Goal: Task Accomplishment & Management: Manage account settings

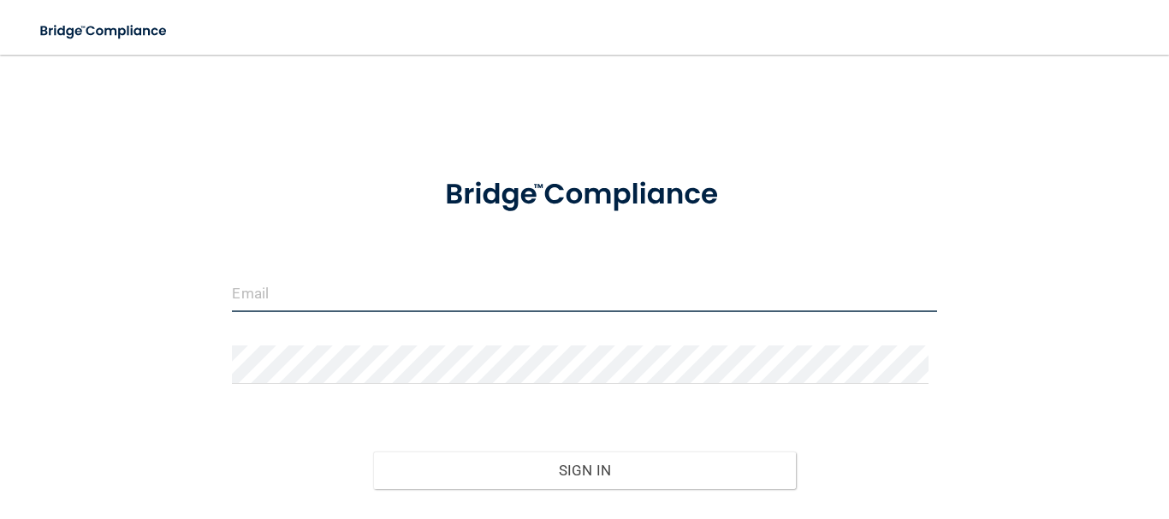
click at [376, 304] on input "email" at bounding box center [584, 293] width 704 height 39
type input "[EMAIL_ADDRESS][DOMAIN_NAME]"
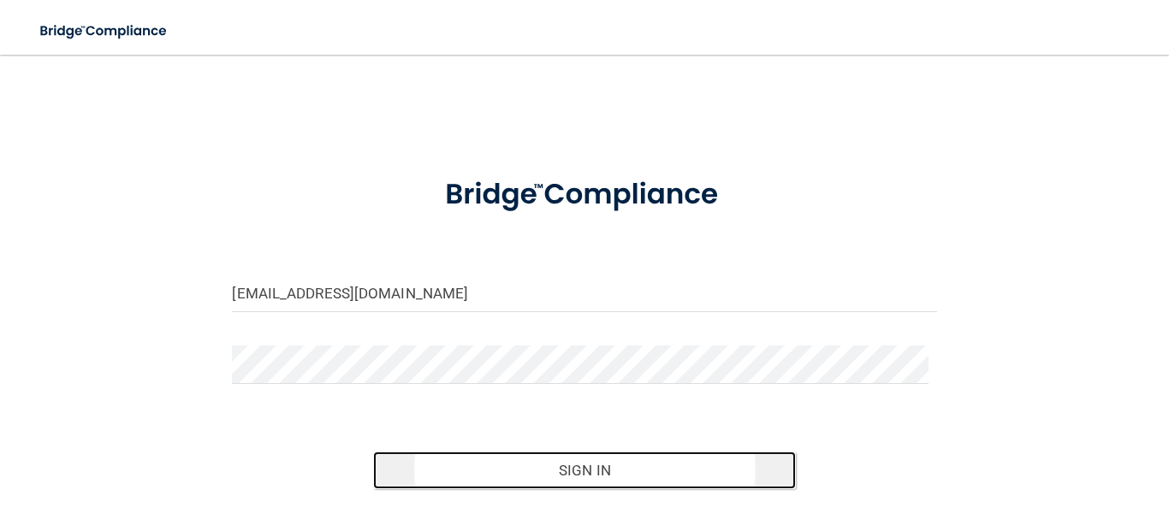
click at [539, 461] on button "Sign In" at bounding box center [584, 471] width 423 height 38
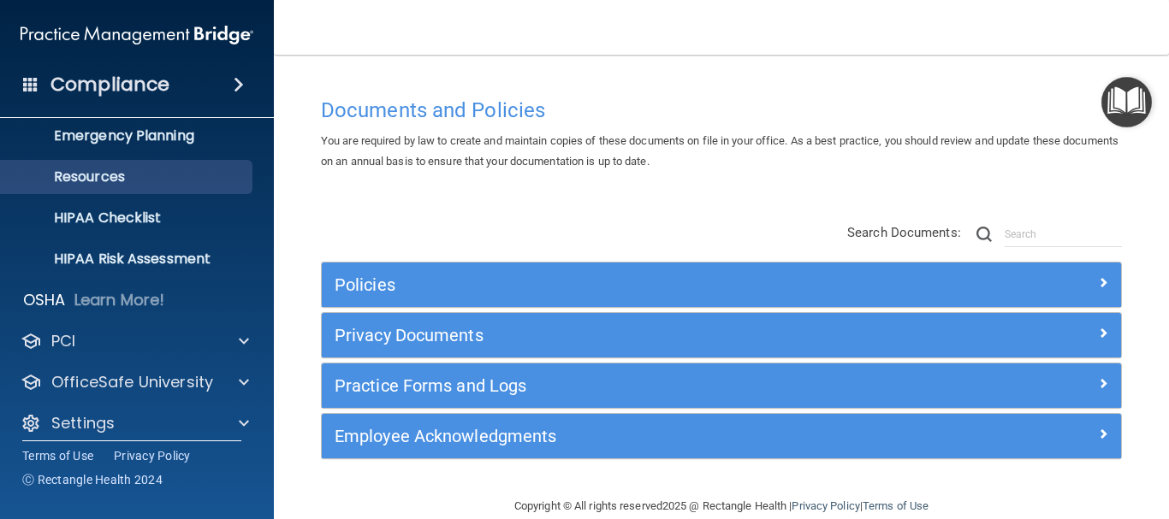
scroll to position [191, 0]
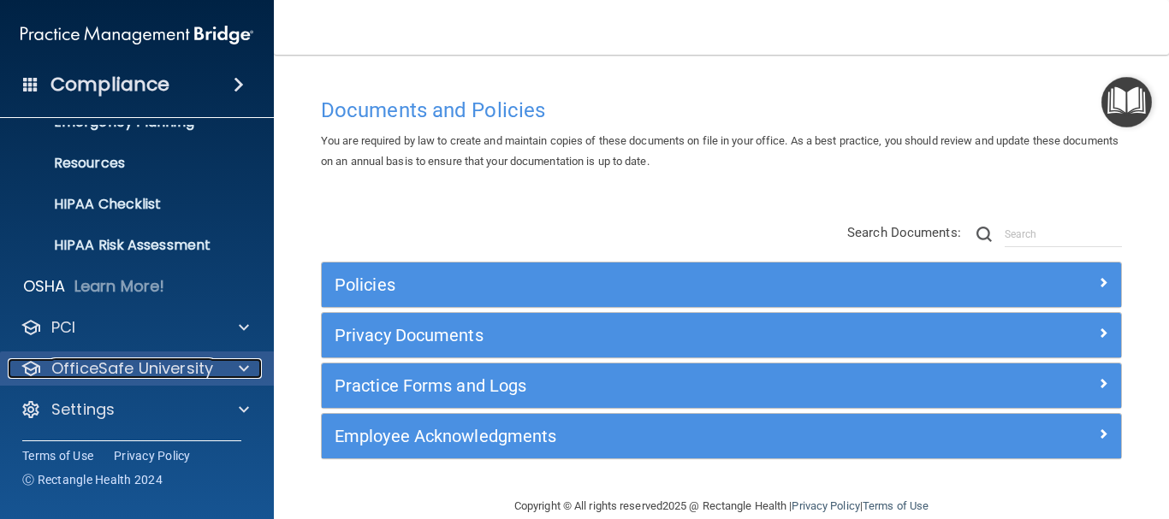
click at [250, 366] on div at bounding box center [241, 369] width 43 height 21
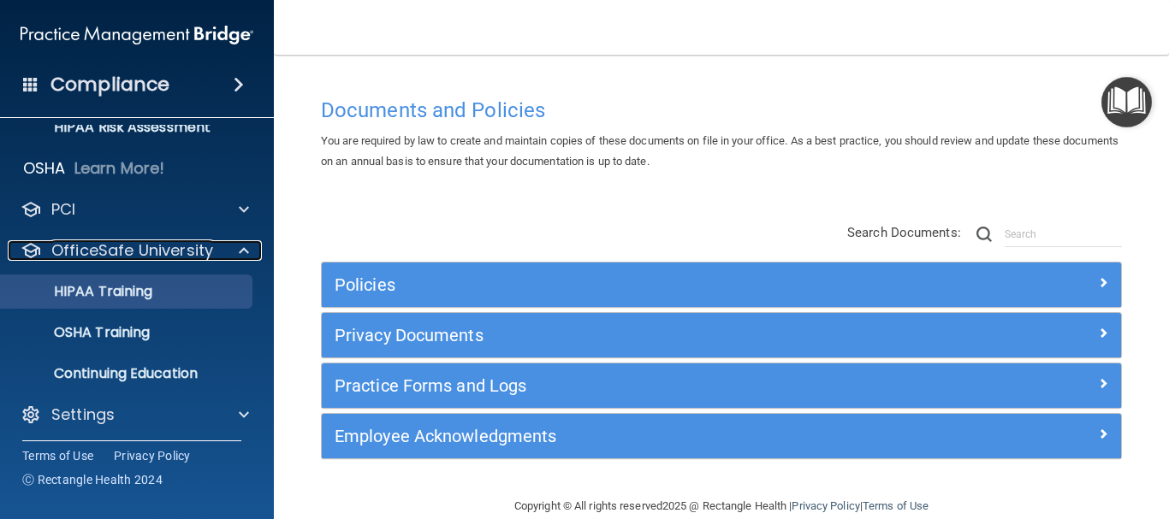
scroll to position [313, 0]
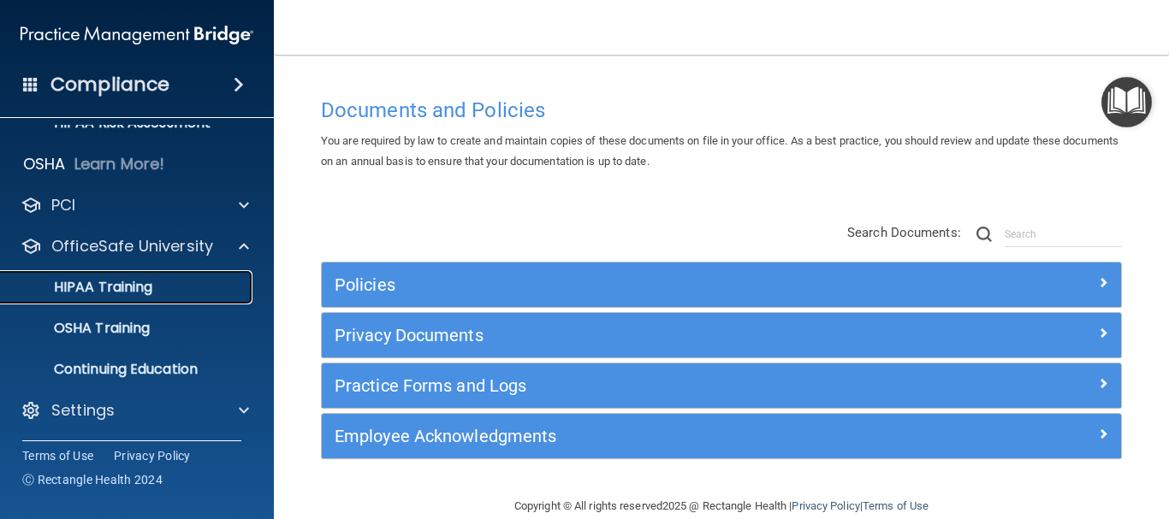
click at [161, 290] on div "HIPAA Training" at bounding box center [128, 287] width 234 height 17
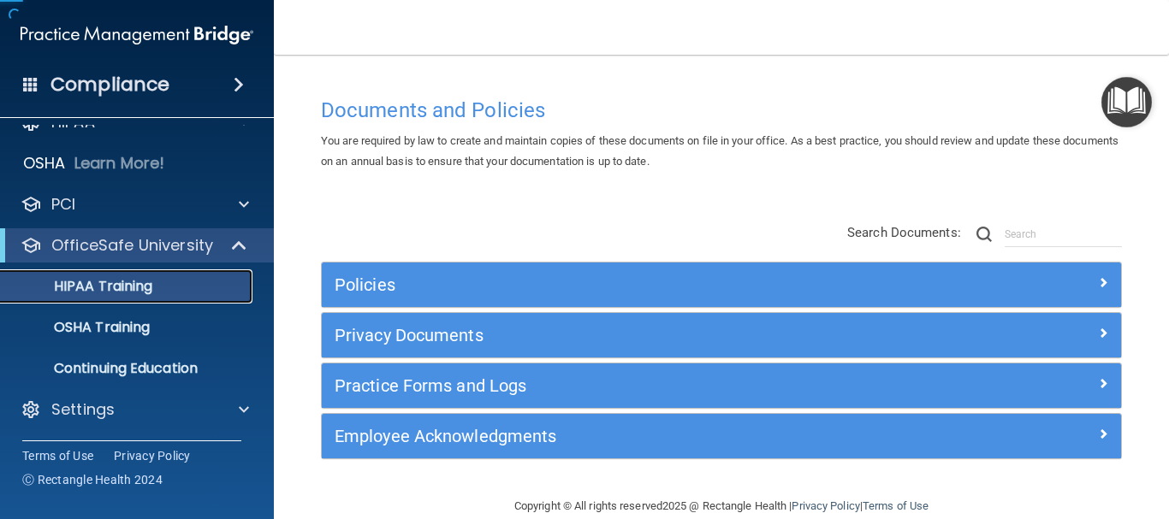
scroll to position [27, 0]
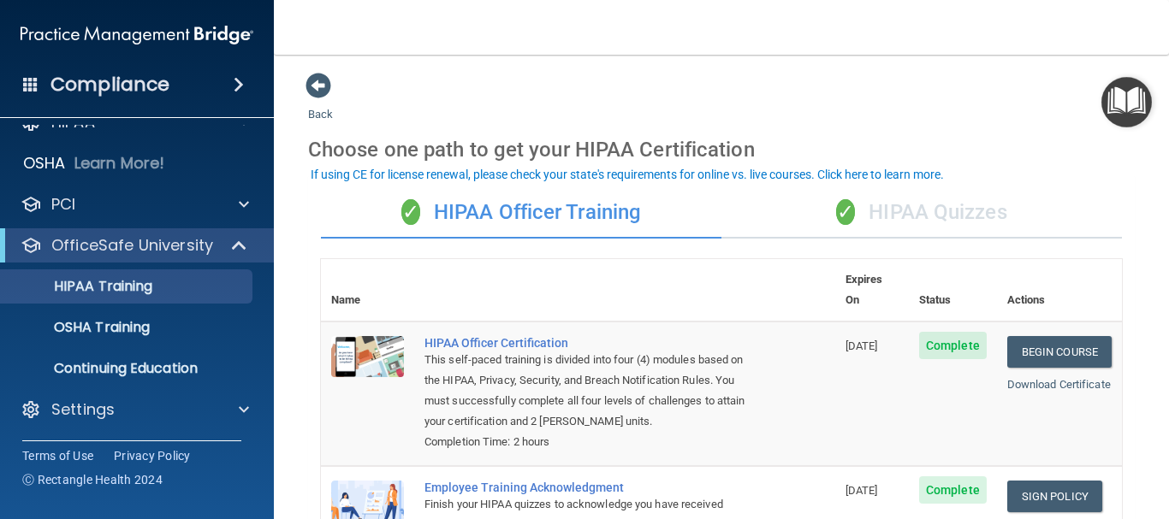
click at [836, 209] on span "✓" at bounding box center [845, 212] width 19 height 26
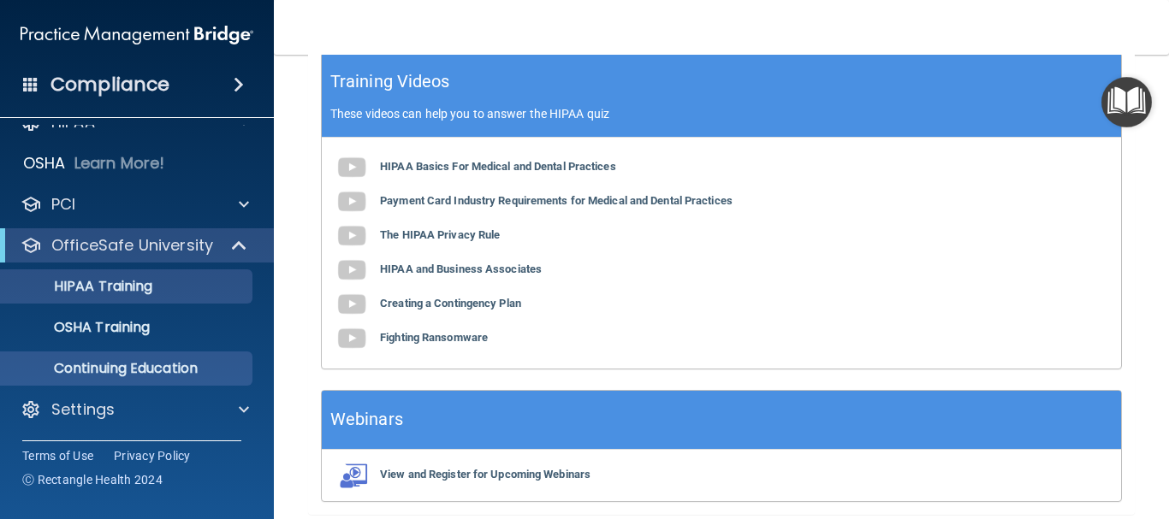
scroll to position [745, 0]
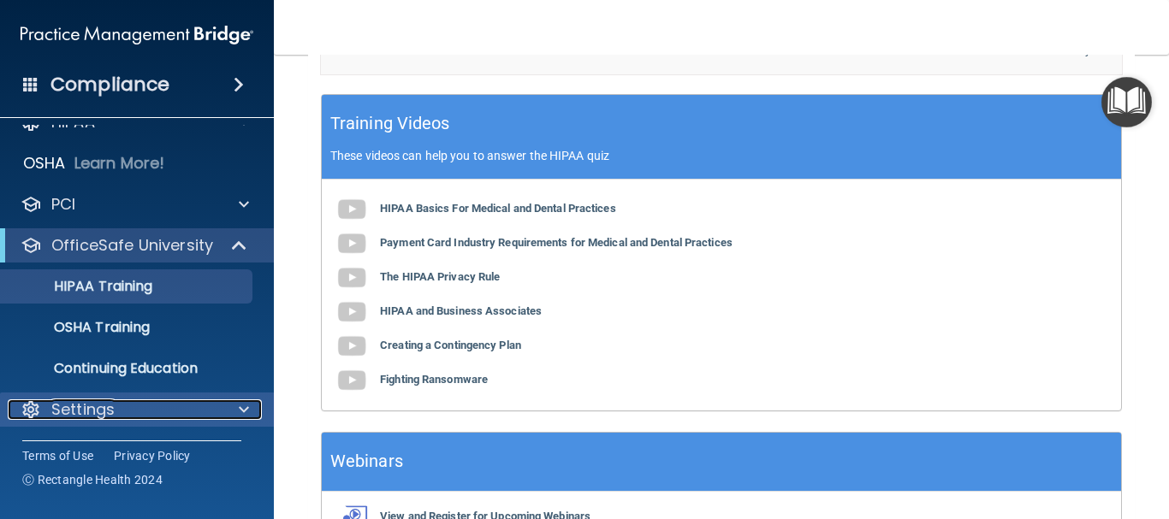
click at [246, 406] on span at bounding box center [244, 410] width 10 height 21
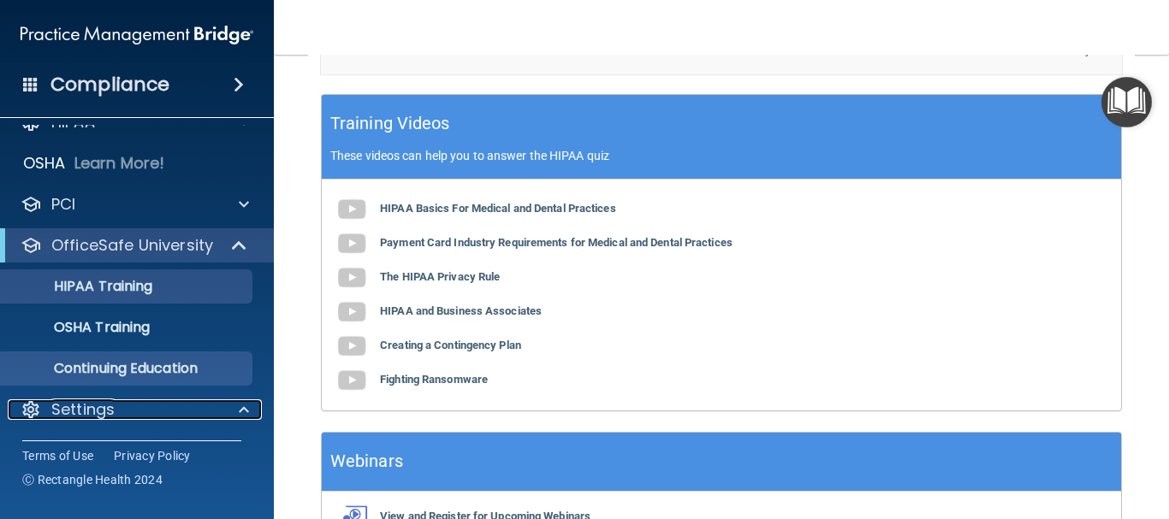
scroll to position [191, 0]
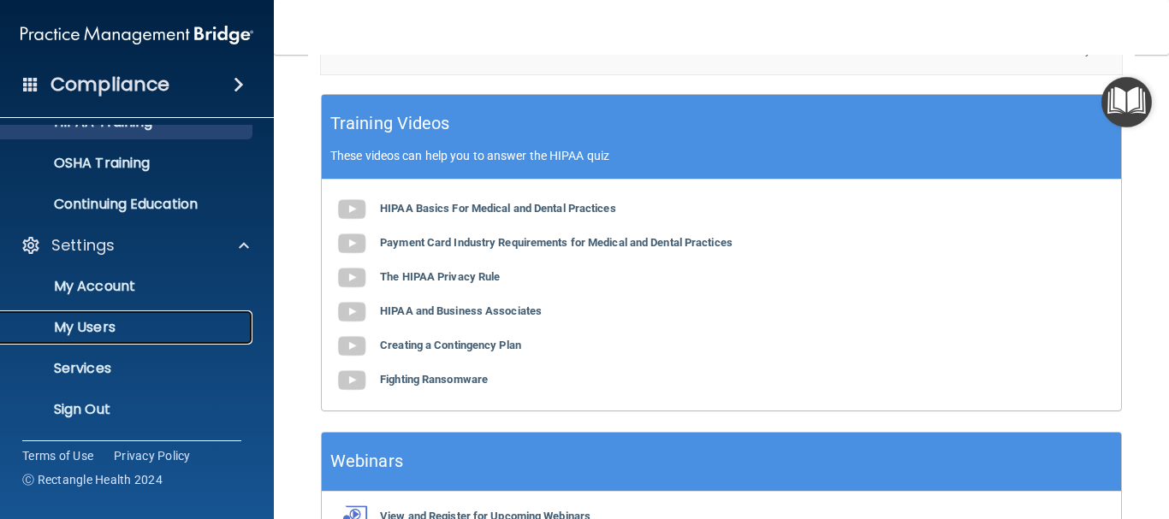
click at [141, 326] on p "My Users" at bounding box center [128, 327] width 234 height 17
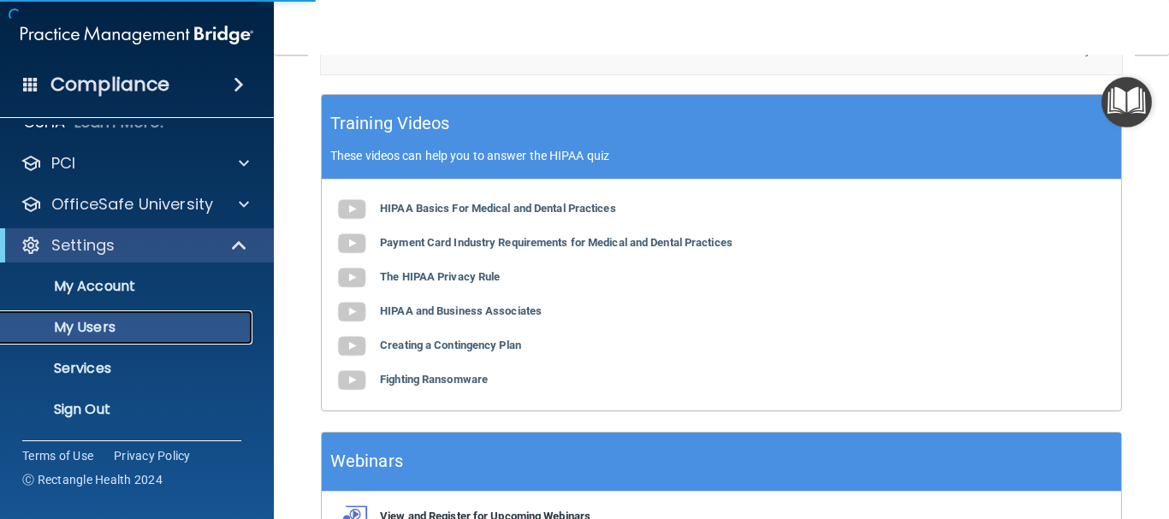
scroll to position [400, 0]
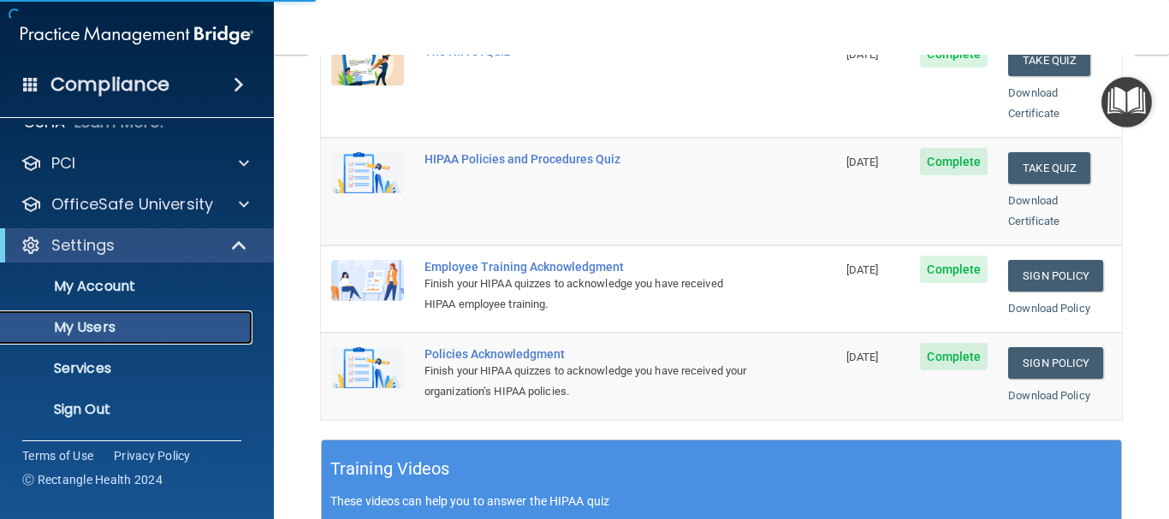
select select "20"
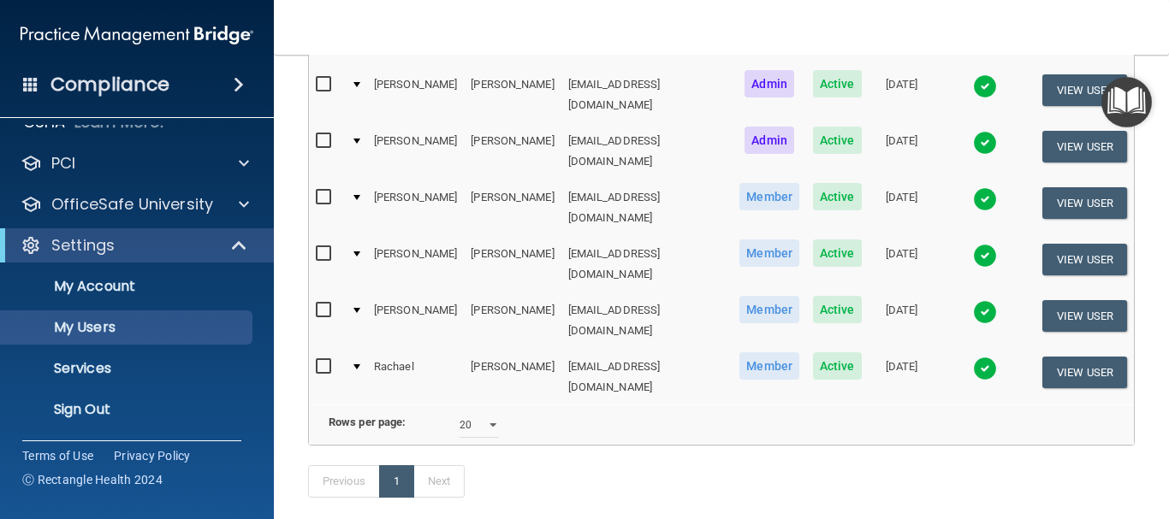
click at [356, 308] on div at bounding box center [356, 310] width 7 height 5
click at [1066, 300] on button "View User" at bounding box center [1084, 316] width 85 height 32
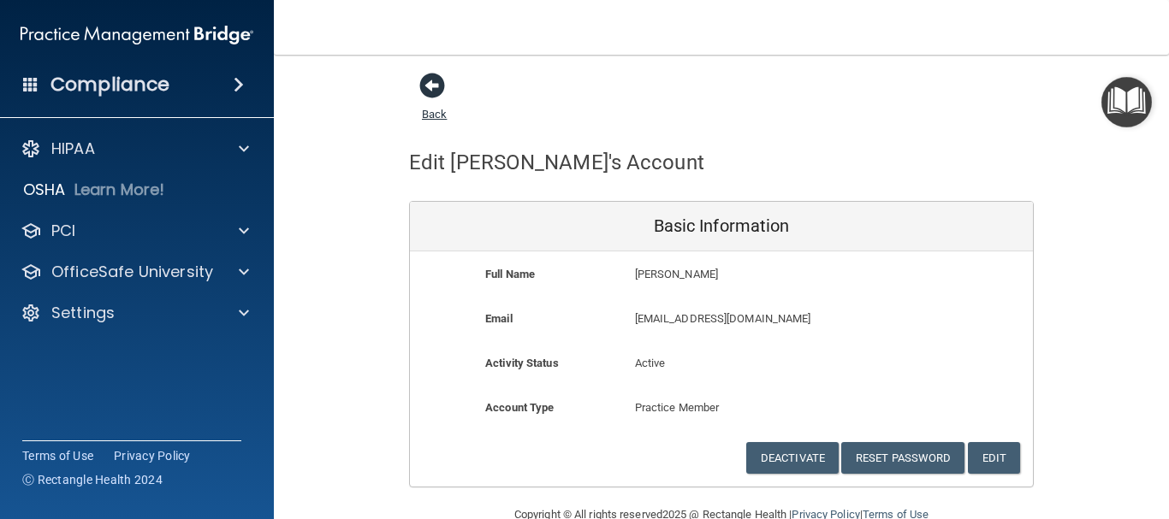
click at [424, 81] on span at bounding box center [432, 86] width 26 height 26
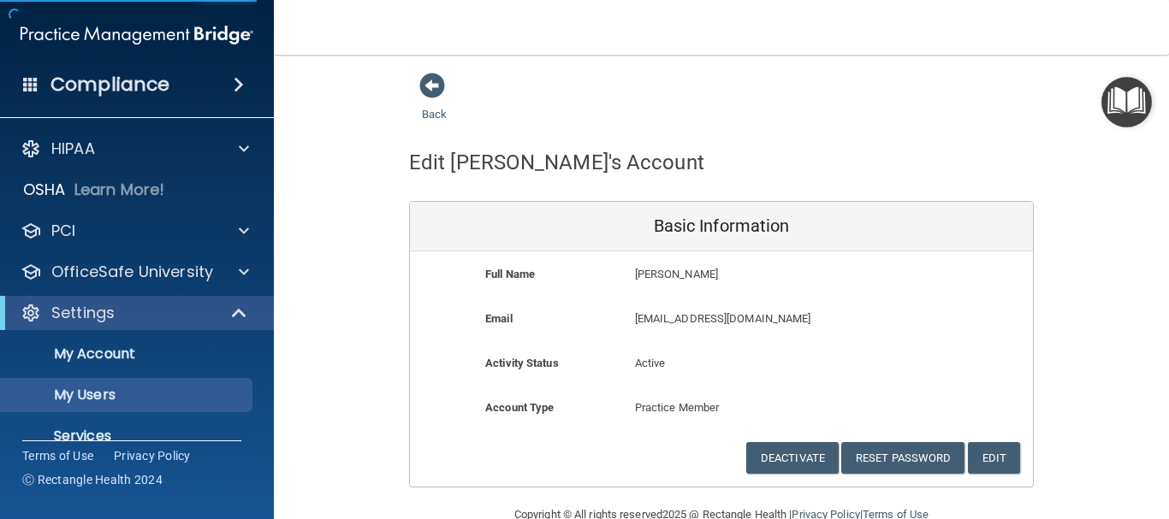
select select "20"
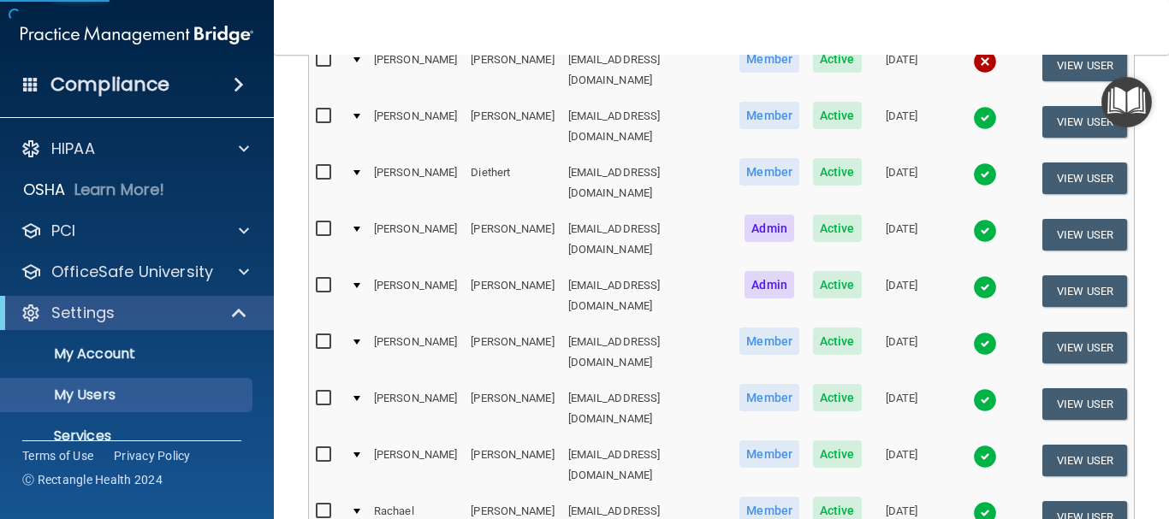
scroll to position [257, 0]
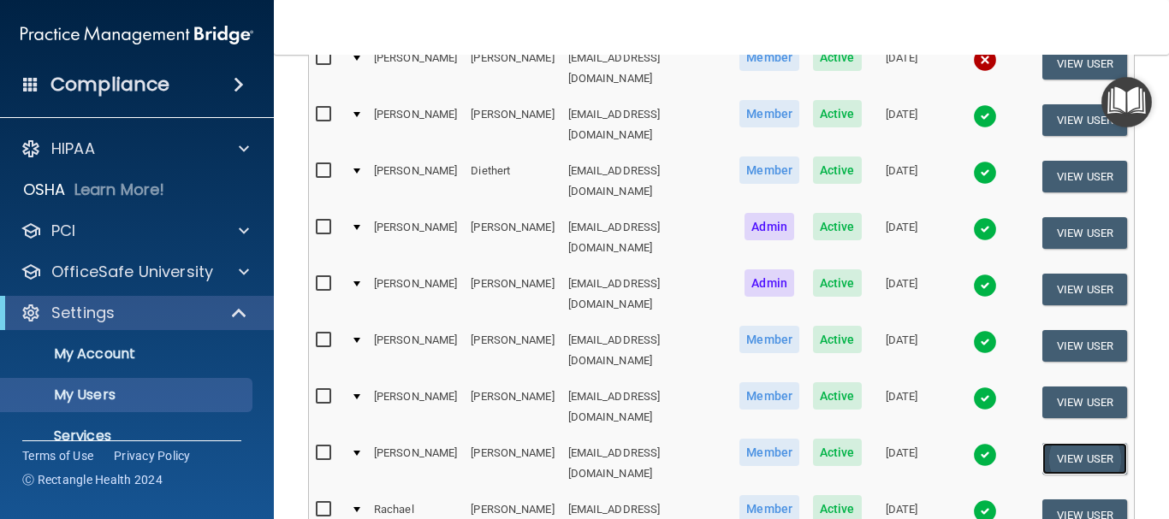
click at [1061, 443] on button "View User" at bounding box center [1084, 459] width 85 height 32
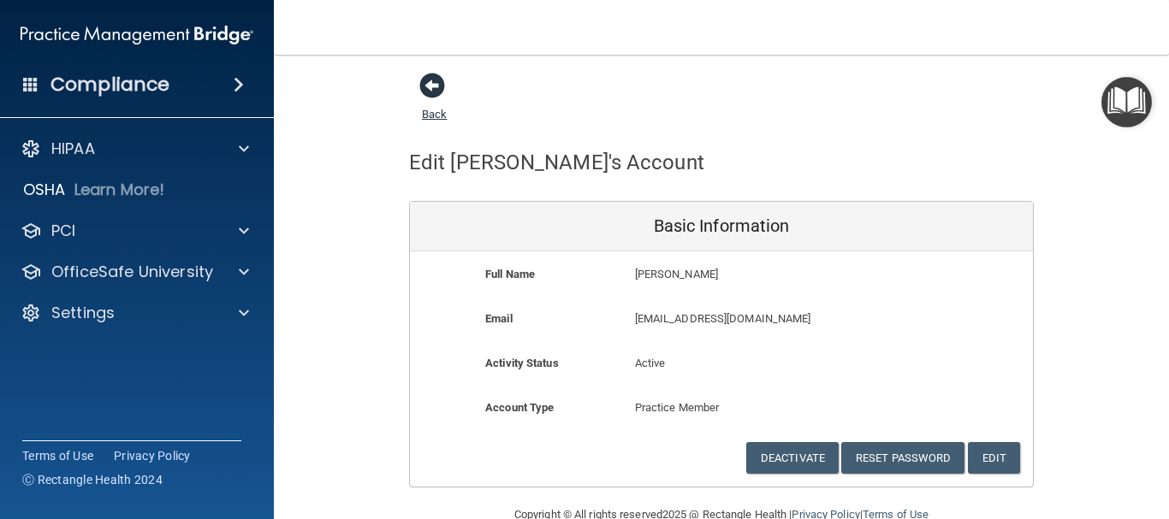
click at [422, 88] on span at bounding box center [432, 86] width 26 height 26
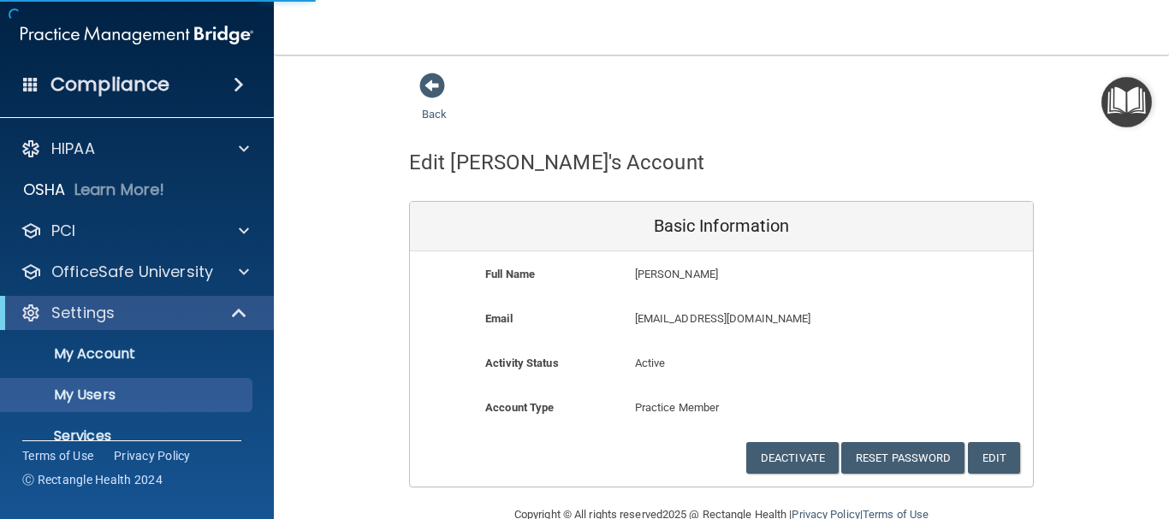
select select "20"
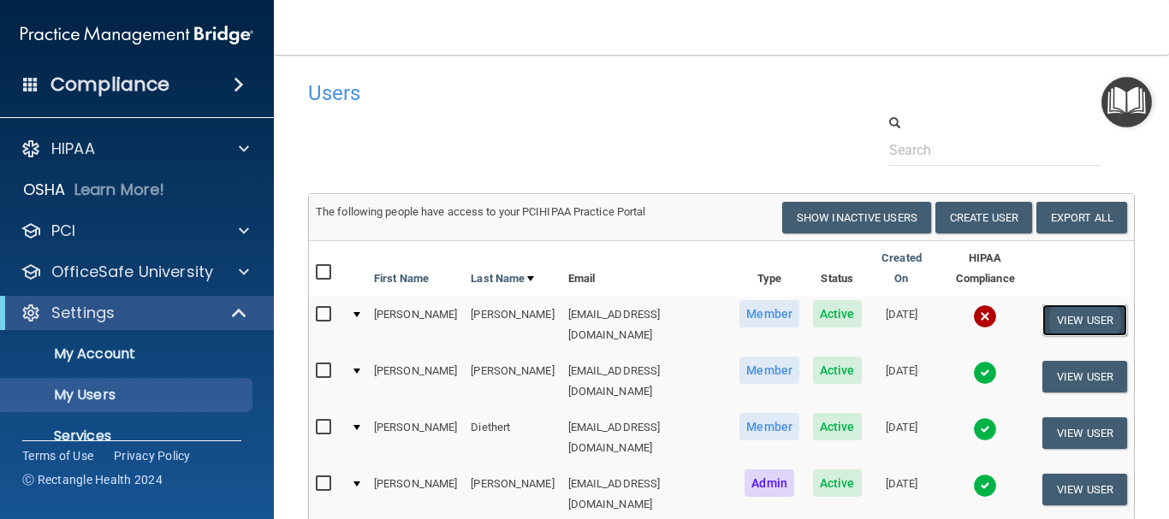
click at [1078, 308] on button "View User" at bounding box center [1084, 321] width 85 height 32
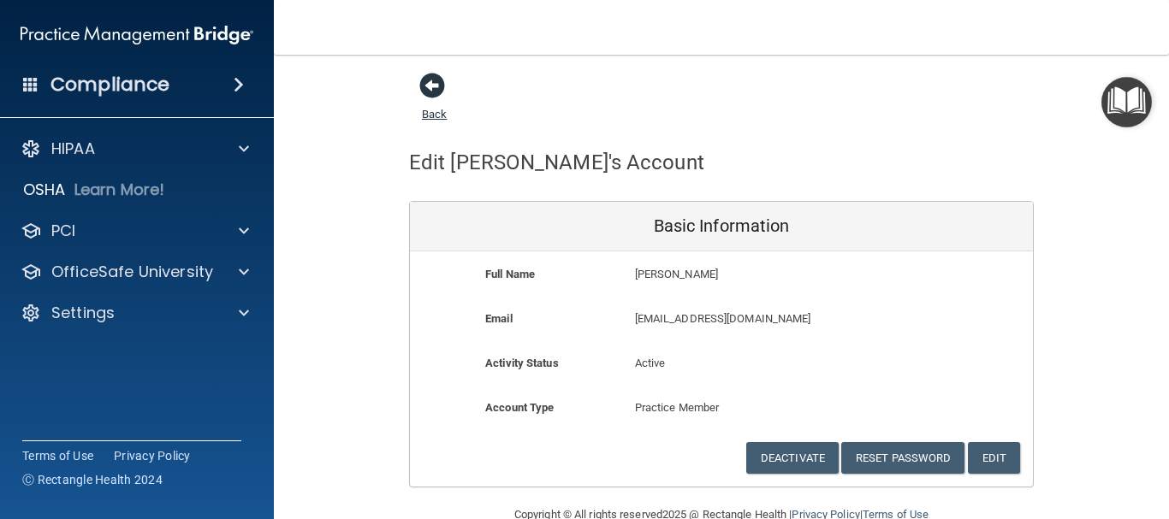
click at [424, 85] on span at bounding box center [432, 86] width 26 height 26
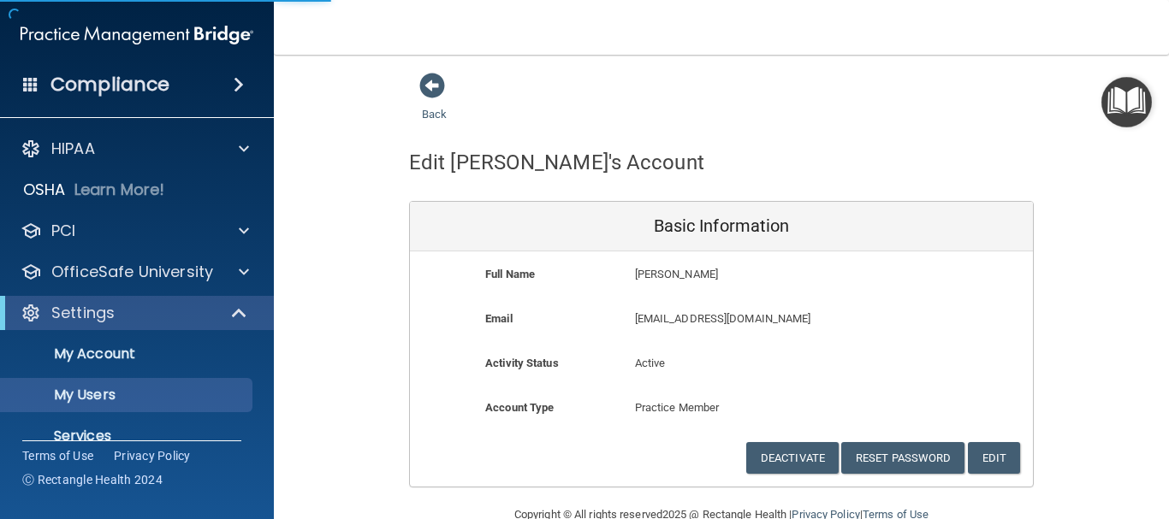
select select "20"
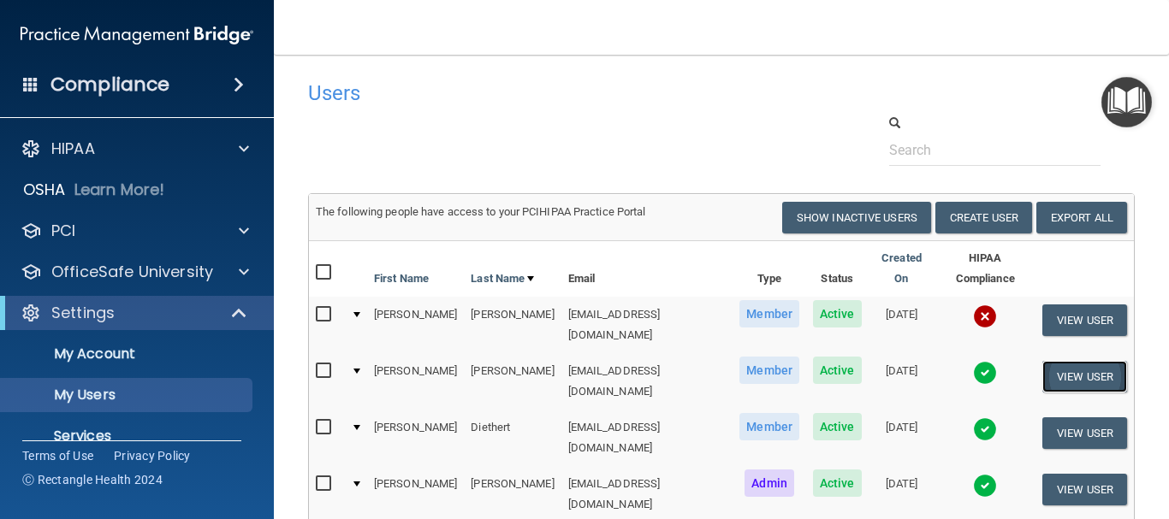
click at [1053, 361] on button "View User" at bounding box center [1084, 377] width 85 height 32
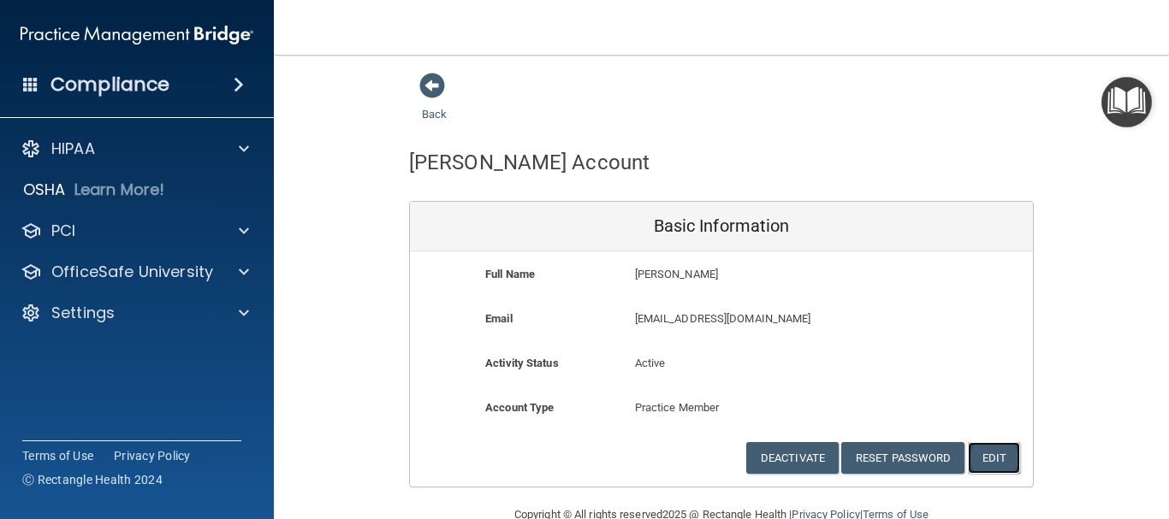
click at [1003, 457] on button "Edit" at bounding box center [994, 458] width 52 height 32
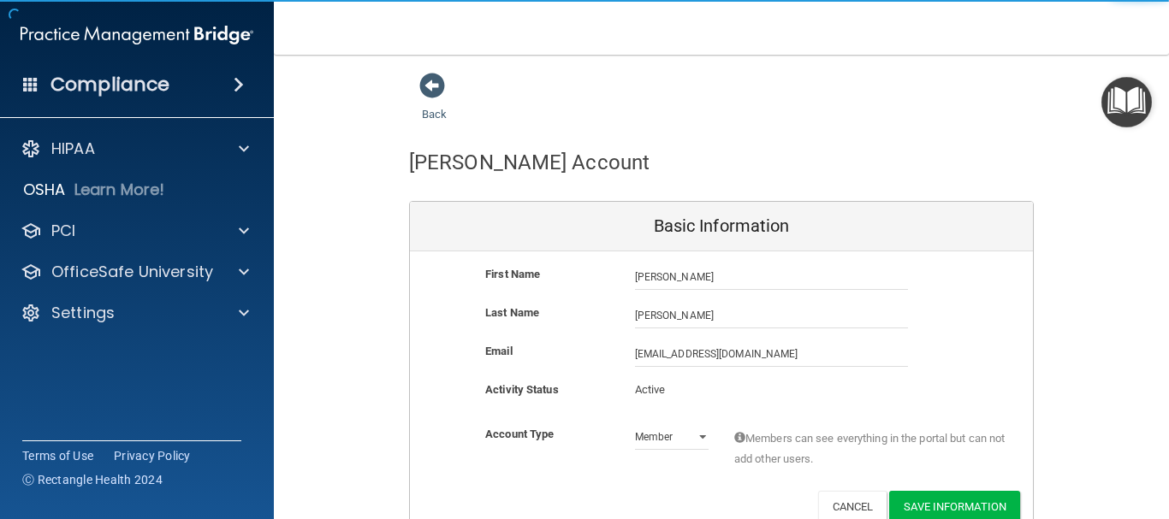
scroll to position [86, 0]
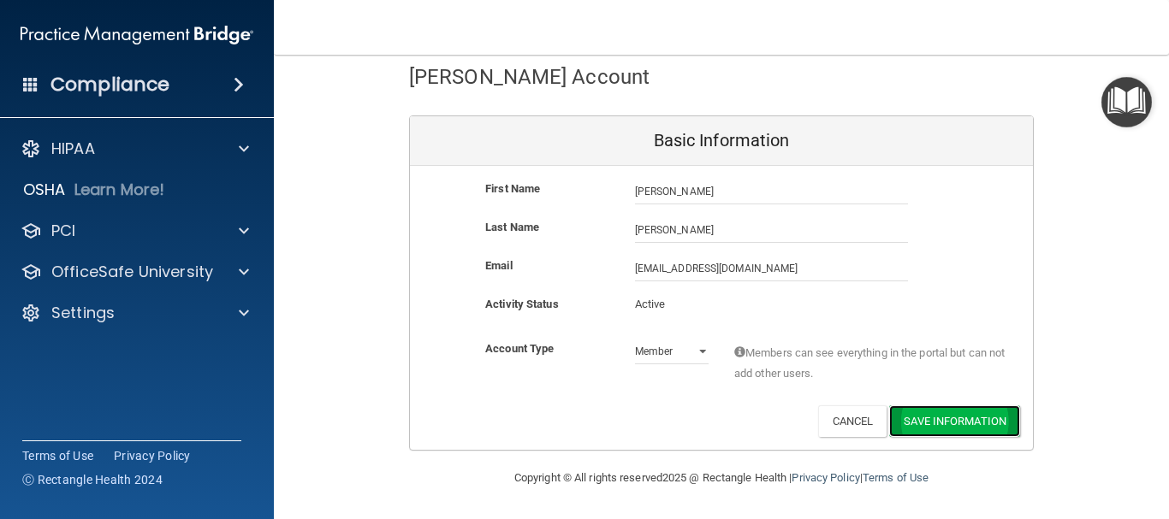
click at [940, 420] on button "Save Information" at bounding box center [954, 422] width 131 height 32
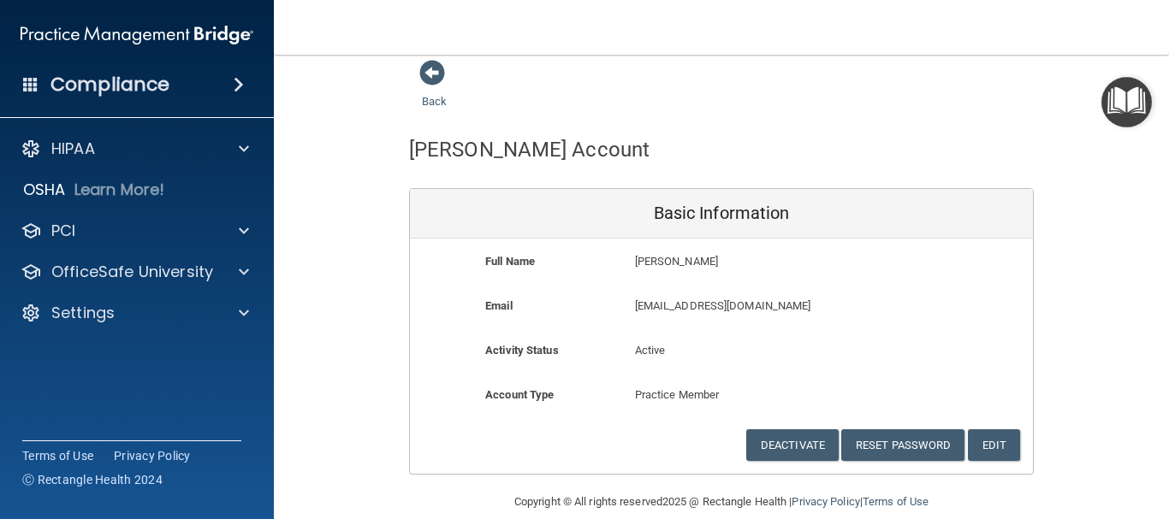
scroll to position [0, 0]
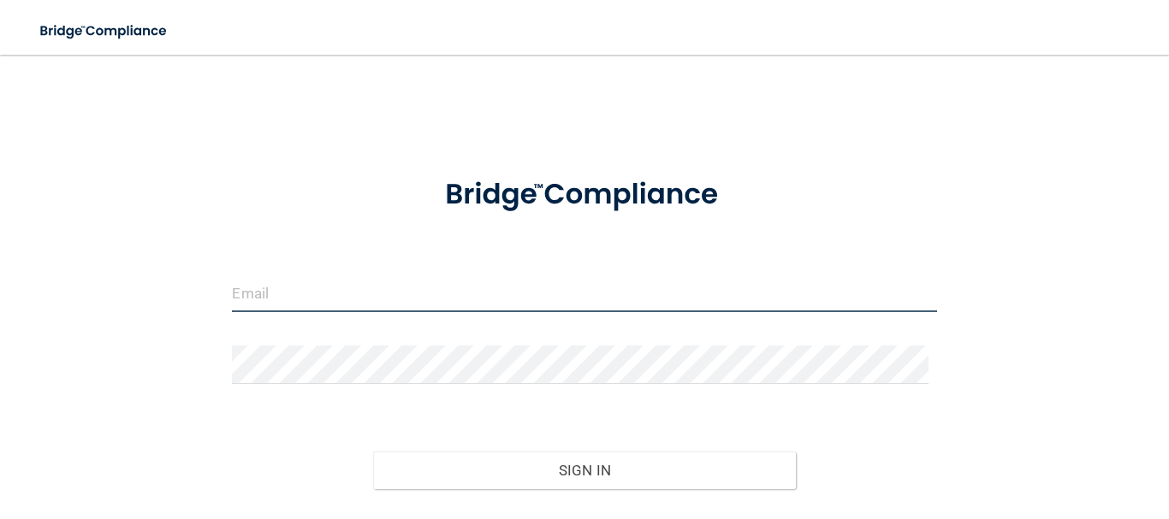
drag, startPoint x: 1070, startPoint y: 0, endPoint x: 315, endPoint y: 281, distance: 806.0
click at [315, 278] on input "email" at bounding box center [584, 293] width 704 height 39
type input "[EMAIL_ADDRESS][DOMAIN_NAME]"
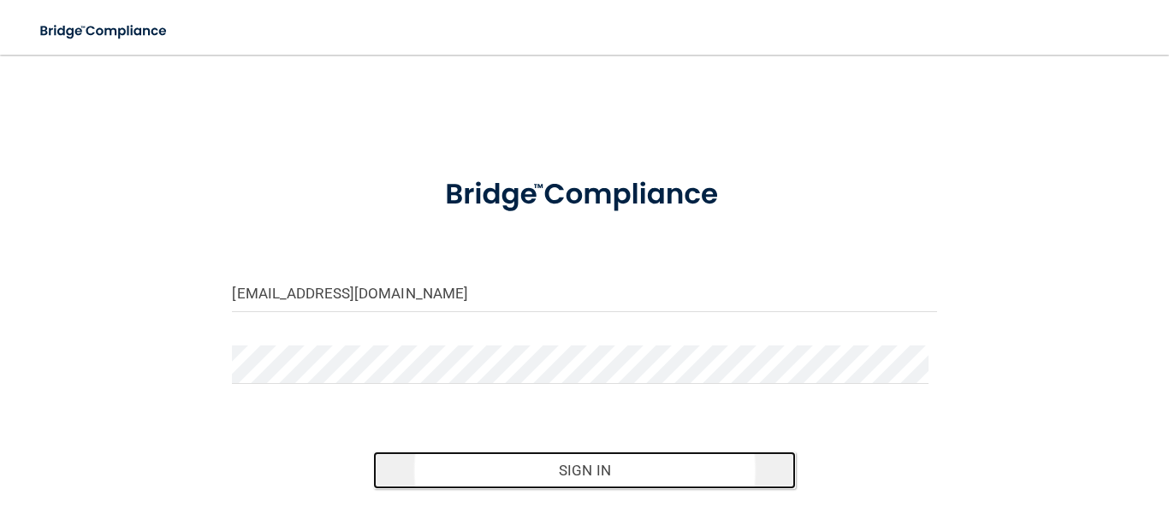
click at [578, 471] on button "Sign In" at bounding box center [584, 471] width 423 height 38
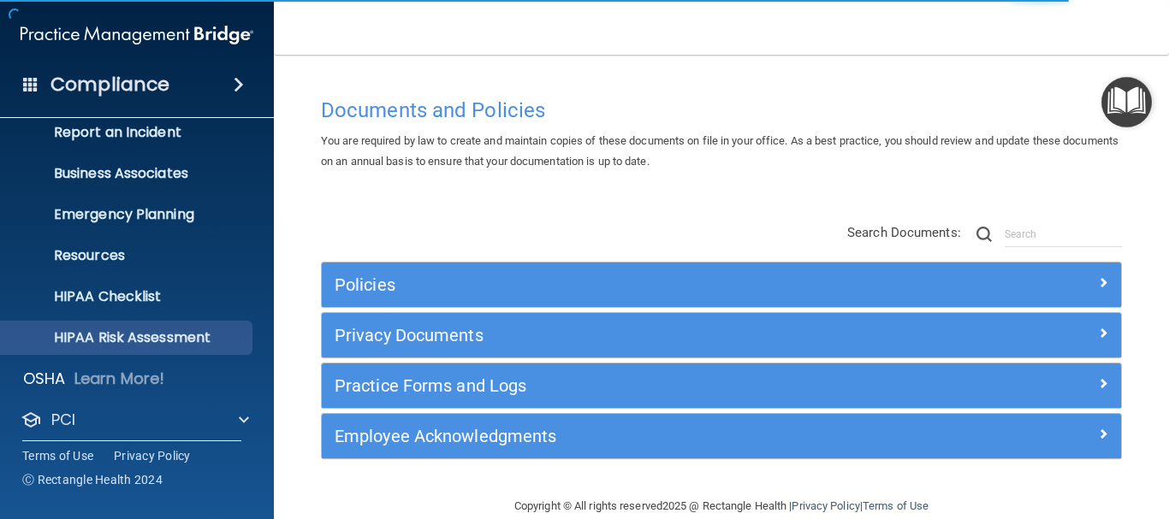
scroll to position [191, 0]
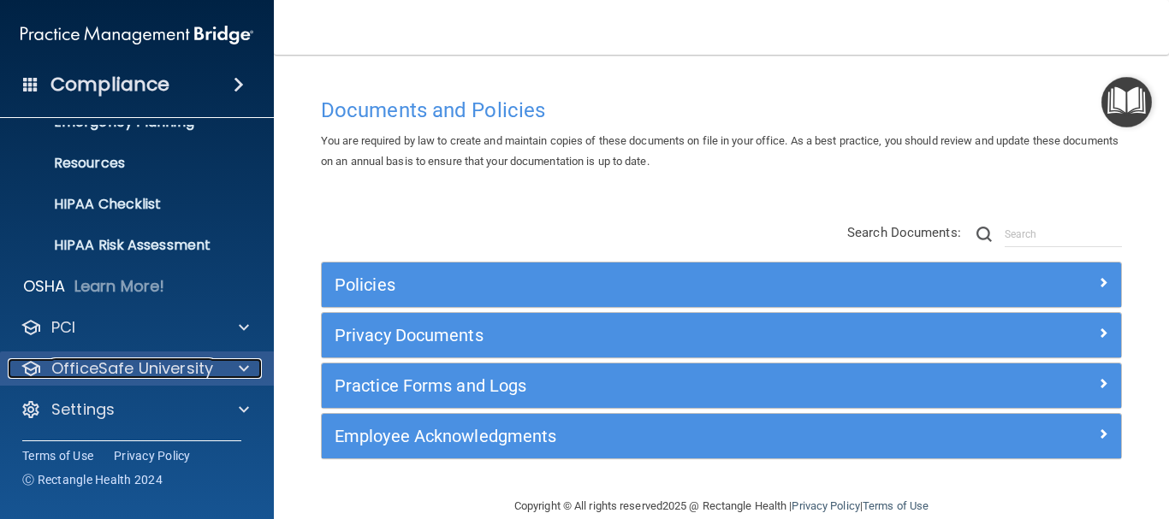
click at [169, 368] on p "OfficeSafe University" at bounding box center [132, 369] width 162 height 21
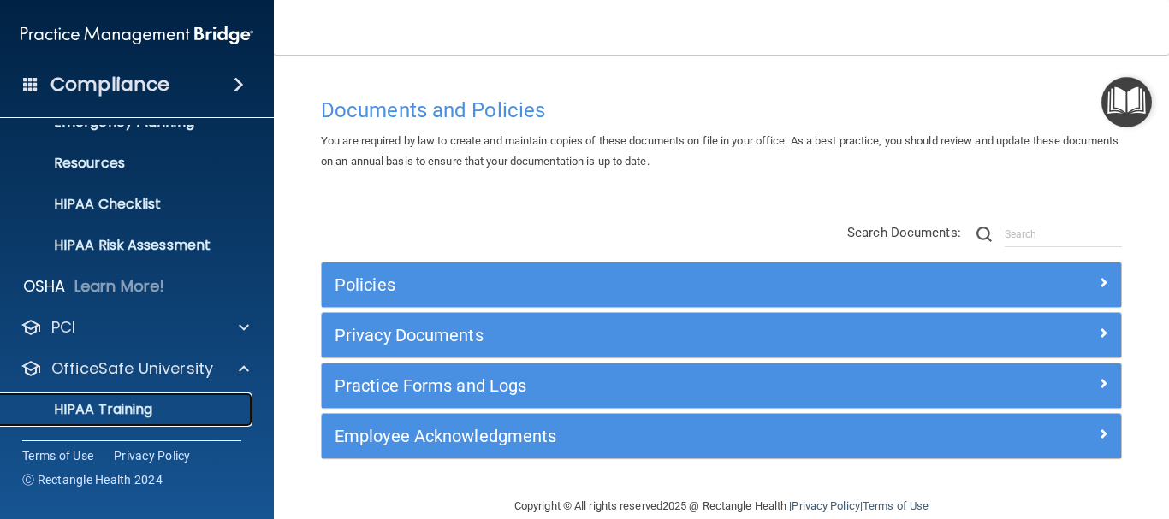
click at [129, 416] on p "HIPAA Training" at bounding box center [81, 409] width 141 height 17
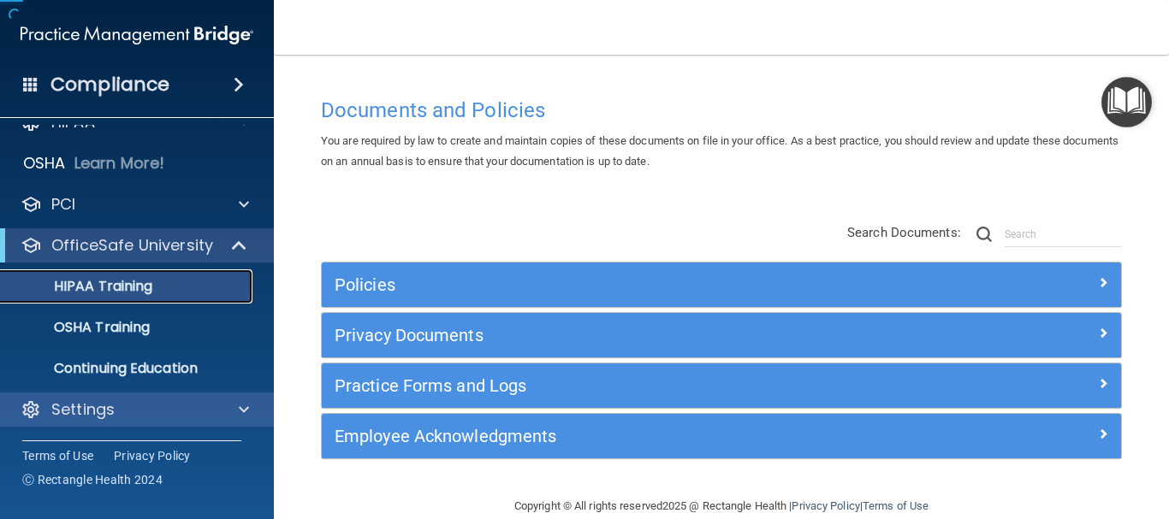
scroll to position [27, 0]
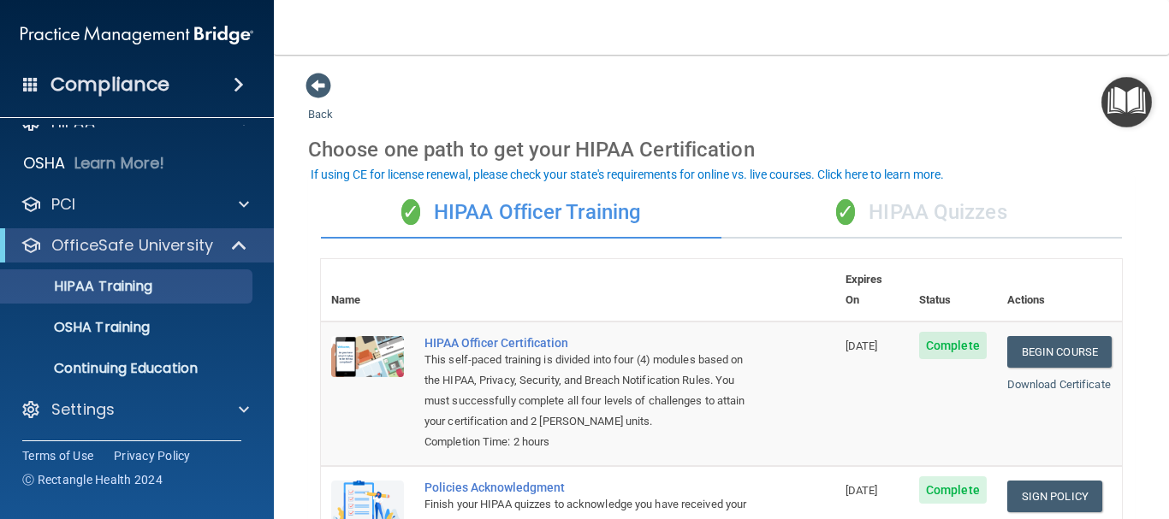
click at [844, 210] on span "✓" at bounding box center [845, 212] width 19 height 26
